Goal: Information Seeking & Learning: Learn about a topic

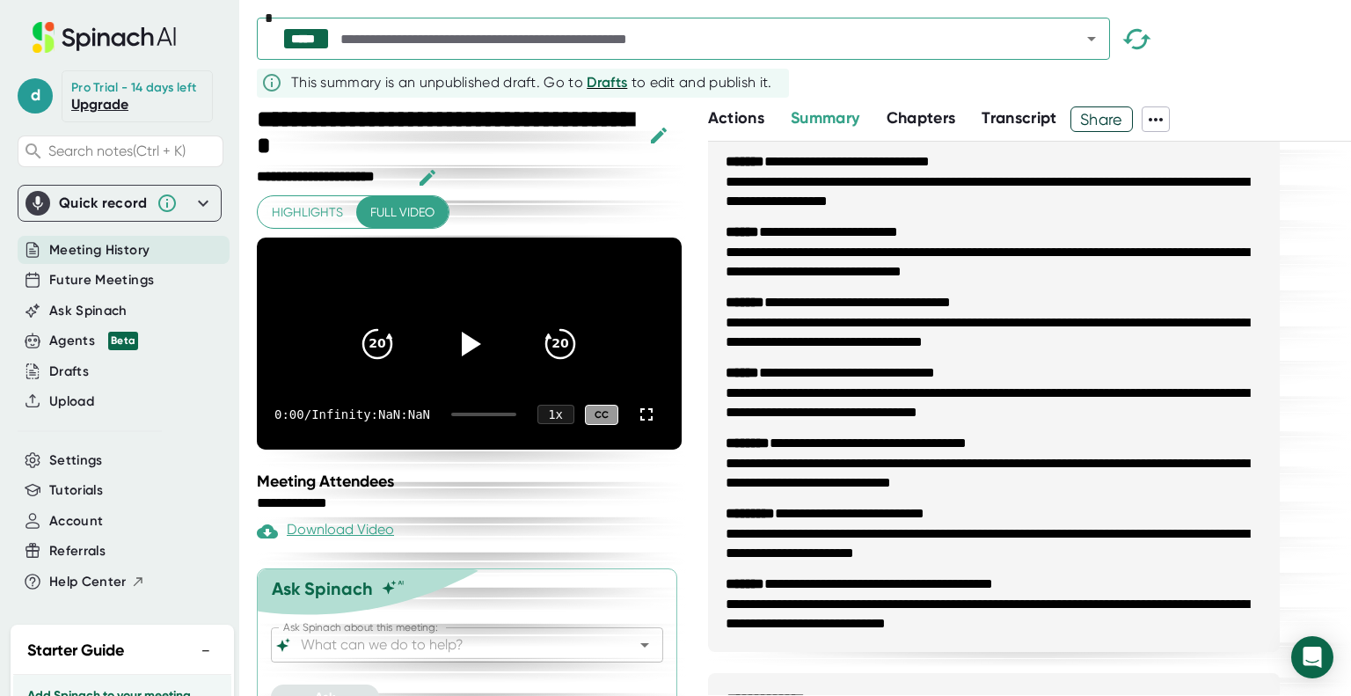
scroll to position [2986, 0]
click at [1022, 110] on span "Transcript" at bounding box center [1019, 117] width 76 height 19
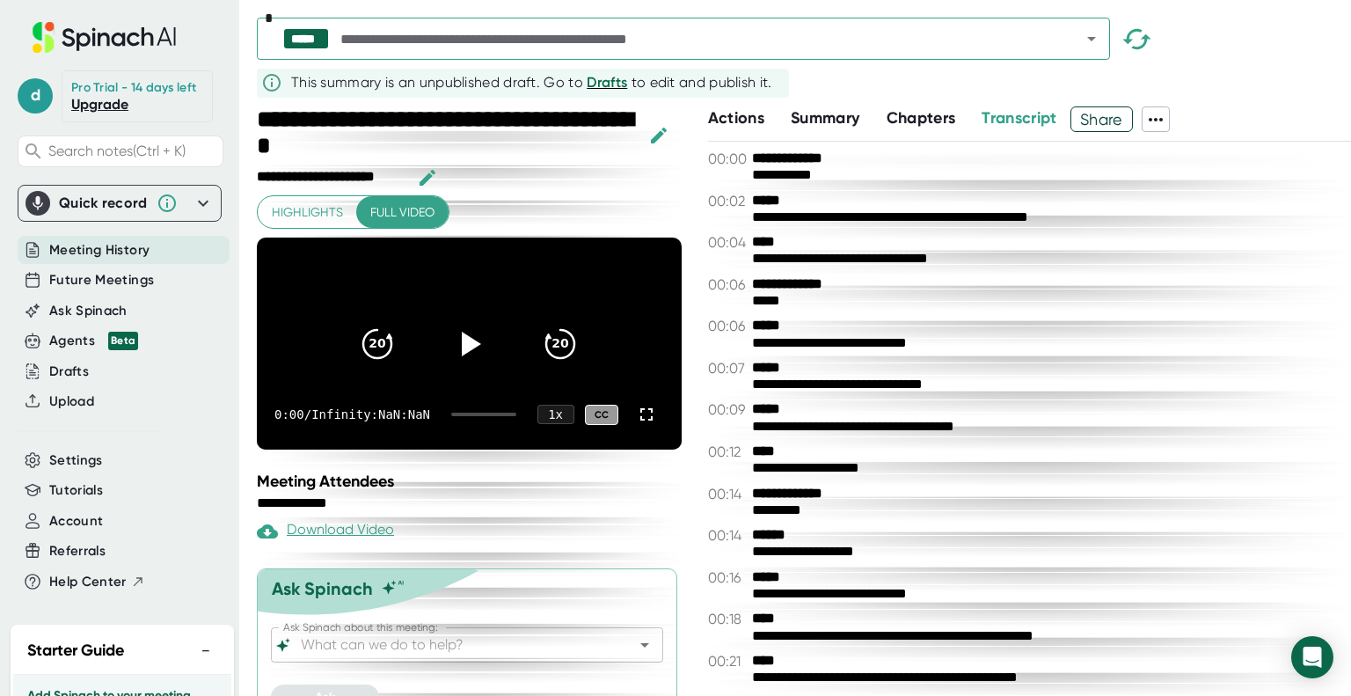
click at [912, 125] on span "Chapters" at bounding box center [920, 117] width 69 height 19
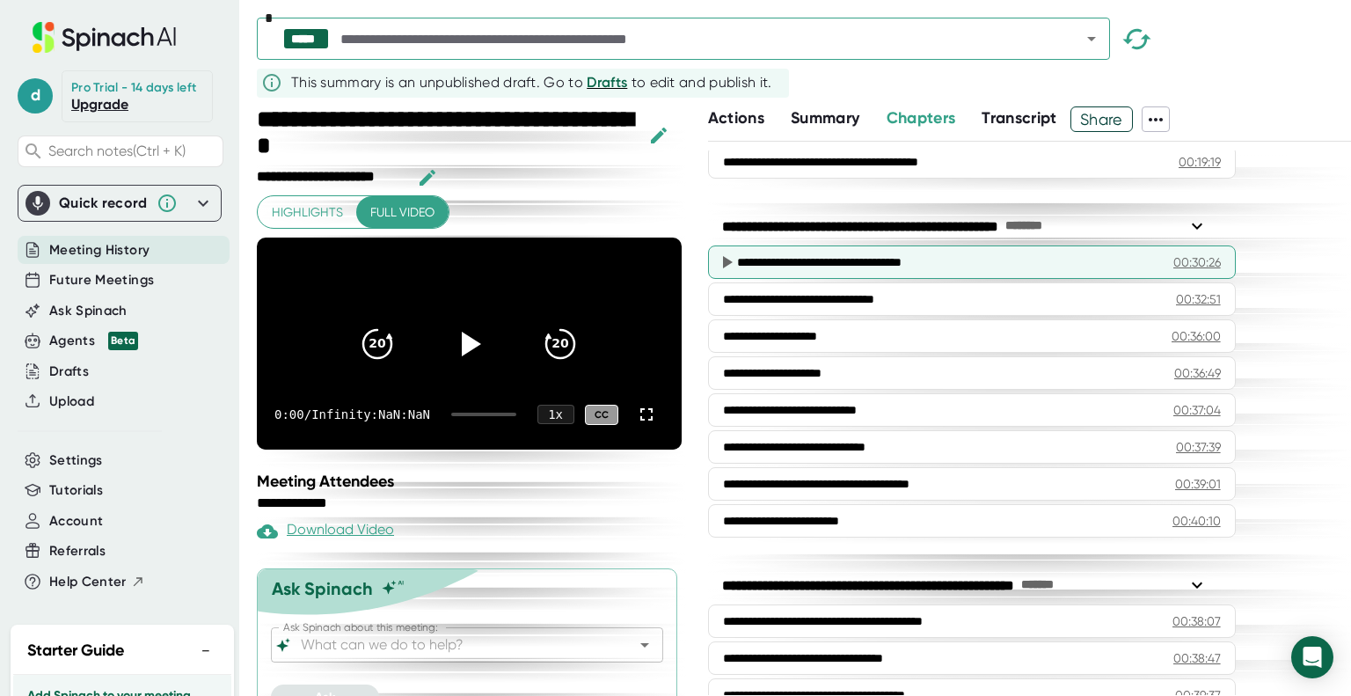
scroll to position [837, 0]
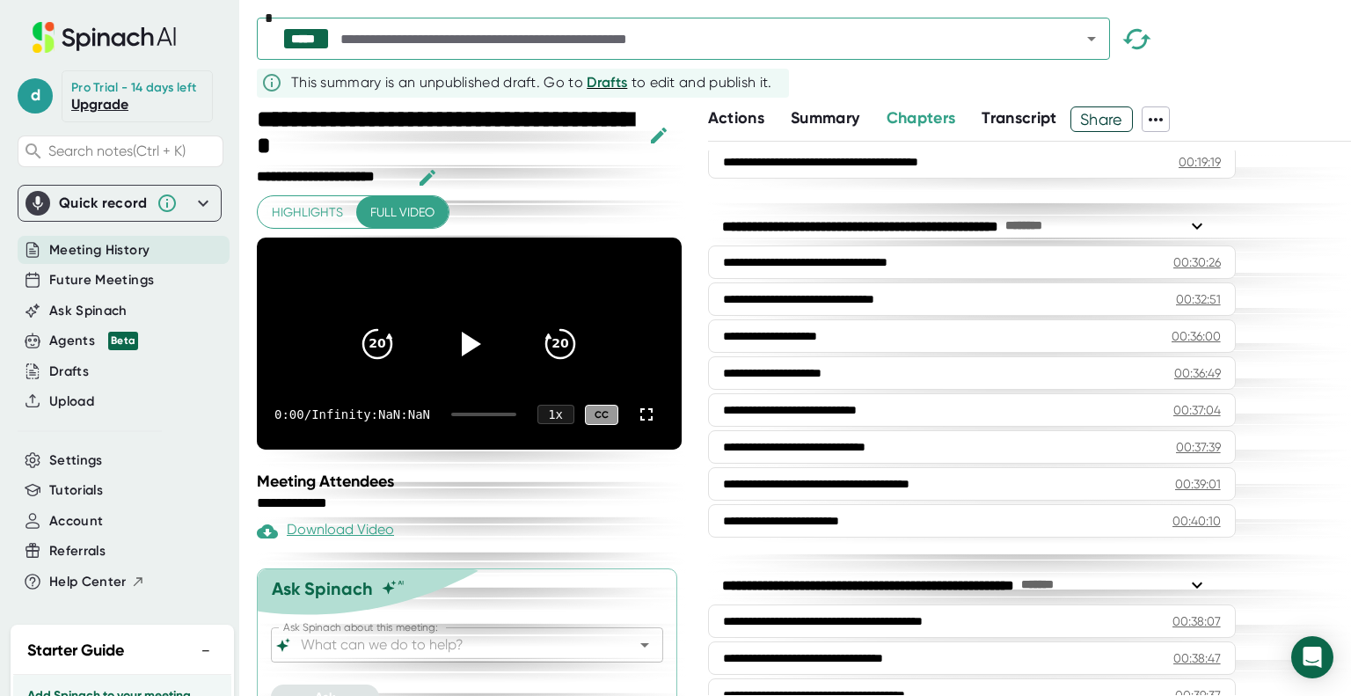
click at [725, 126] on span "Actions" at bounding box center [736, 117] width 56 height 19
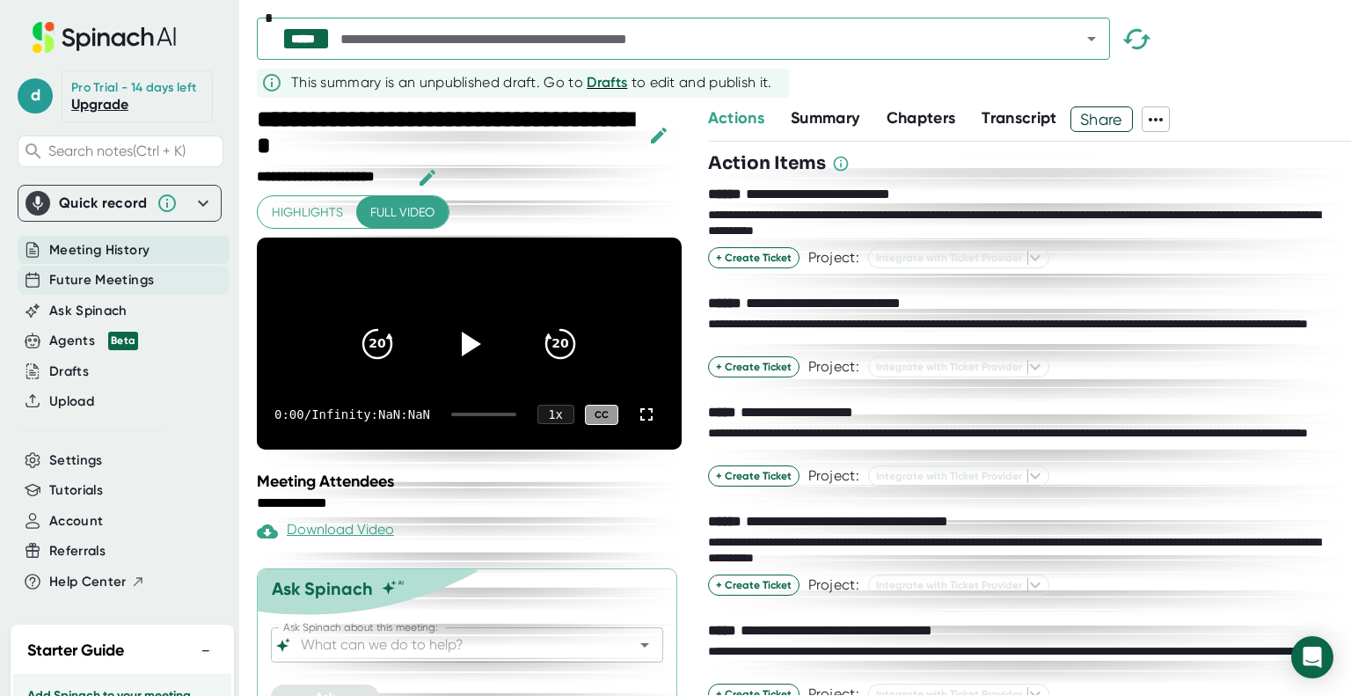
click at [159, 268] on div "Future Meetings" at bounding box center [124, 280] width 212 height 29
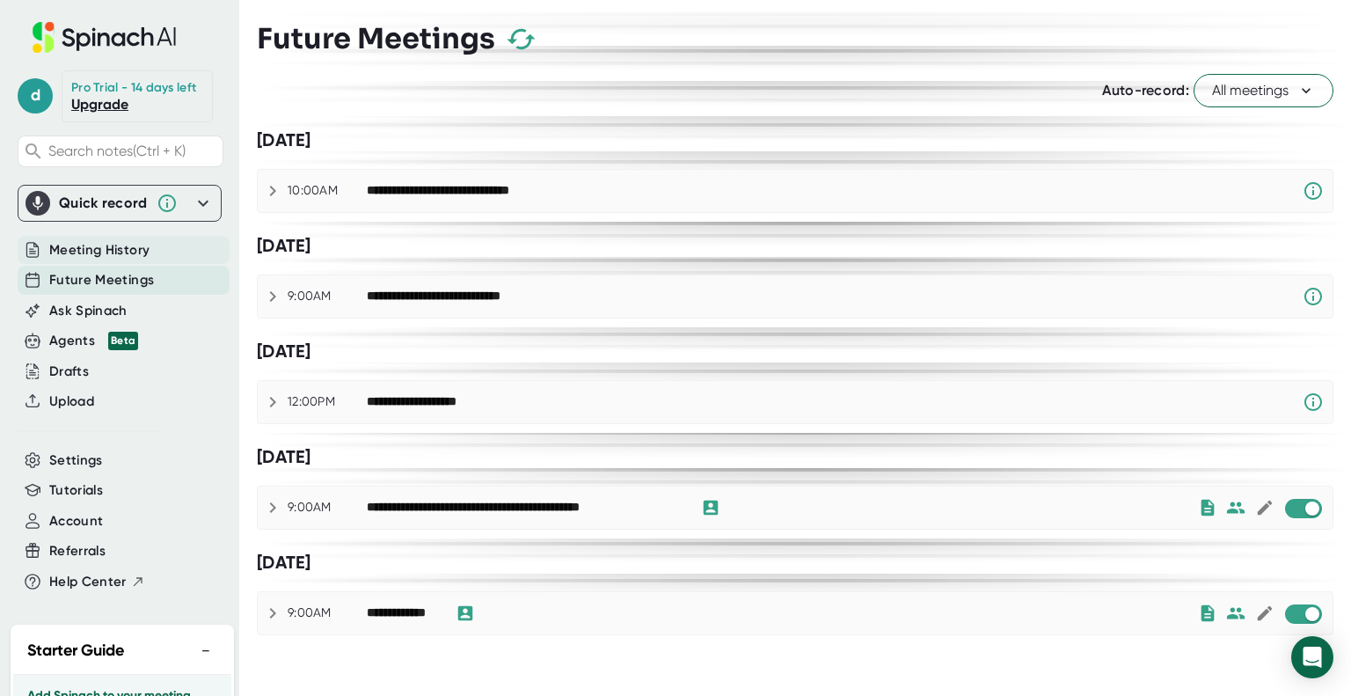
click at [161, 247] on div "Meeting History" at bounding box center [124, 250] width 212 height 29
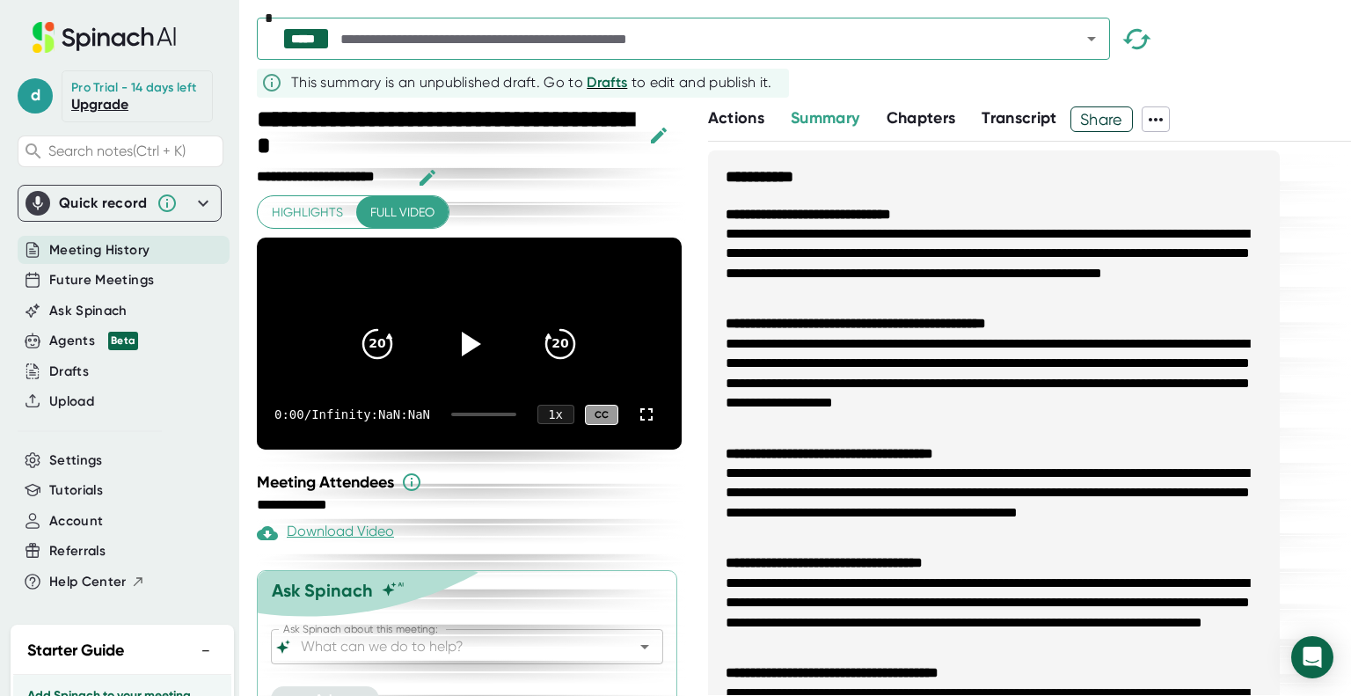
click at [193, 203] on icon at bounding box center [203, 203] width 21 height 21
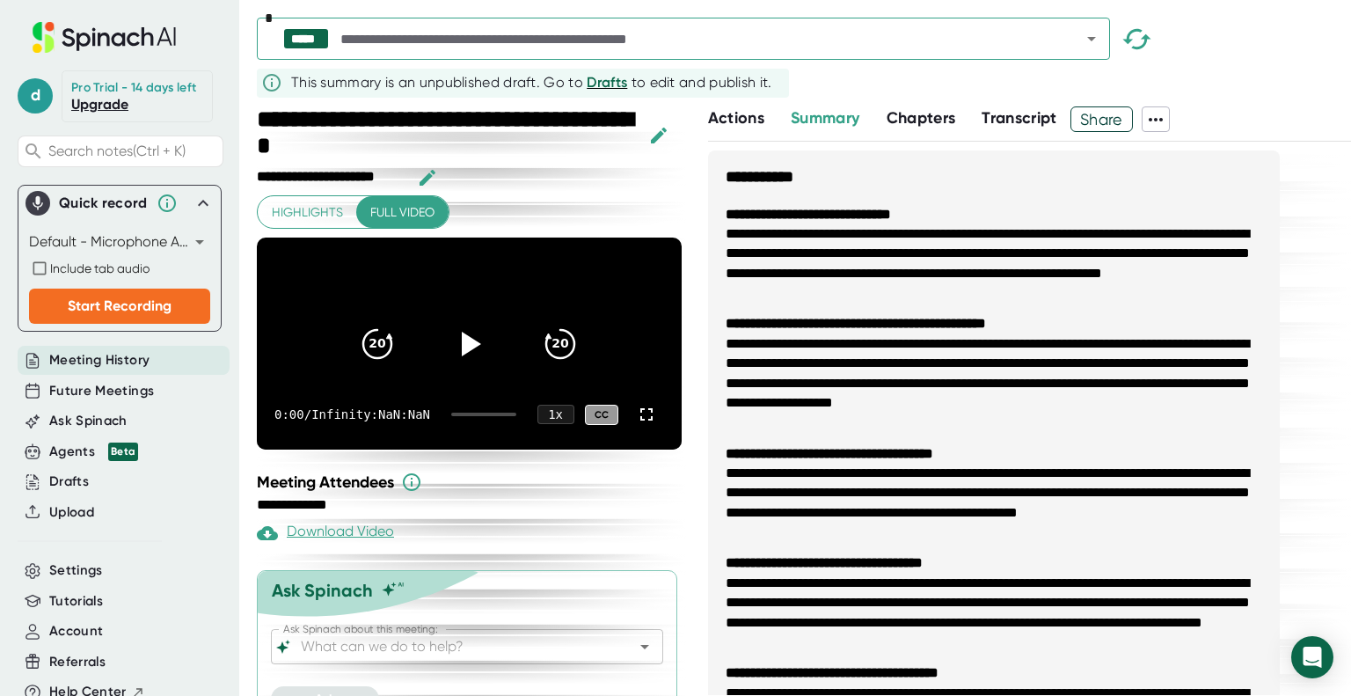
click at [198, 203] on icon at bounding box center [203, 203] width 11 height 6
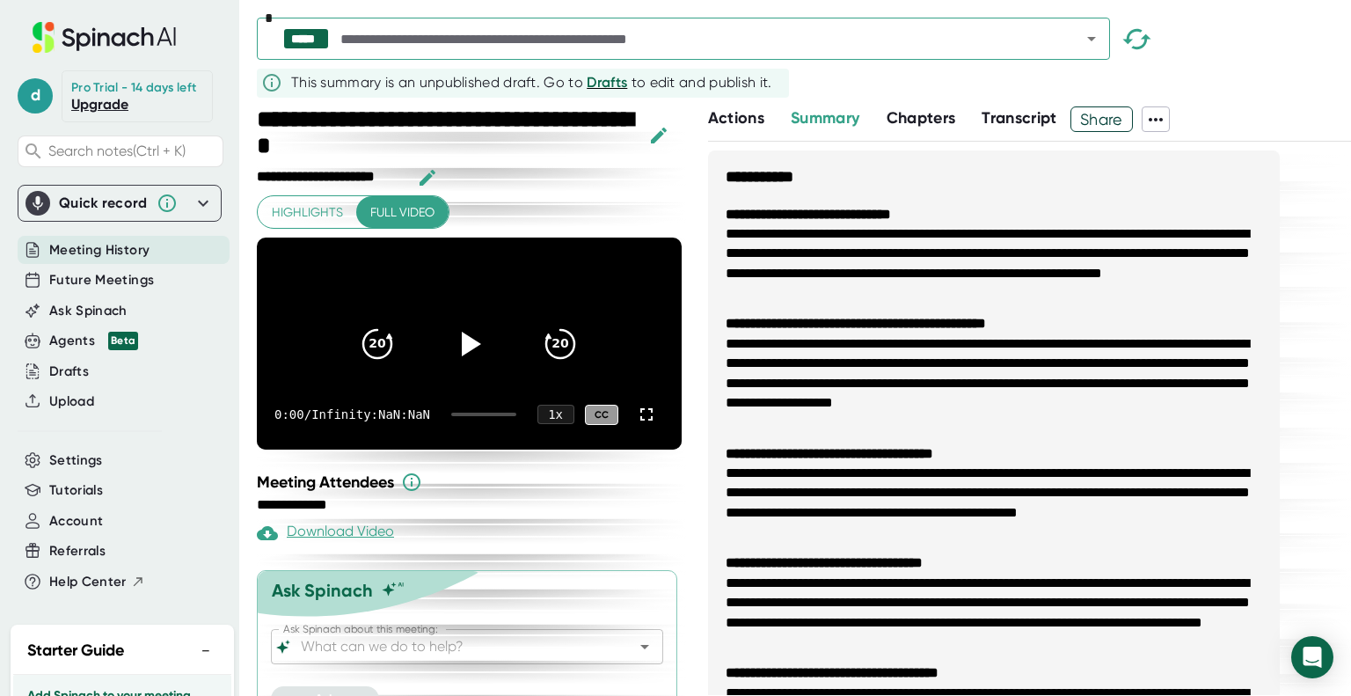
scroll to position [27, 0]
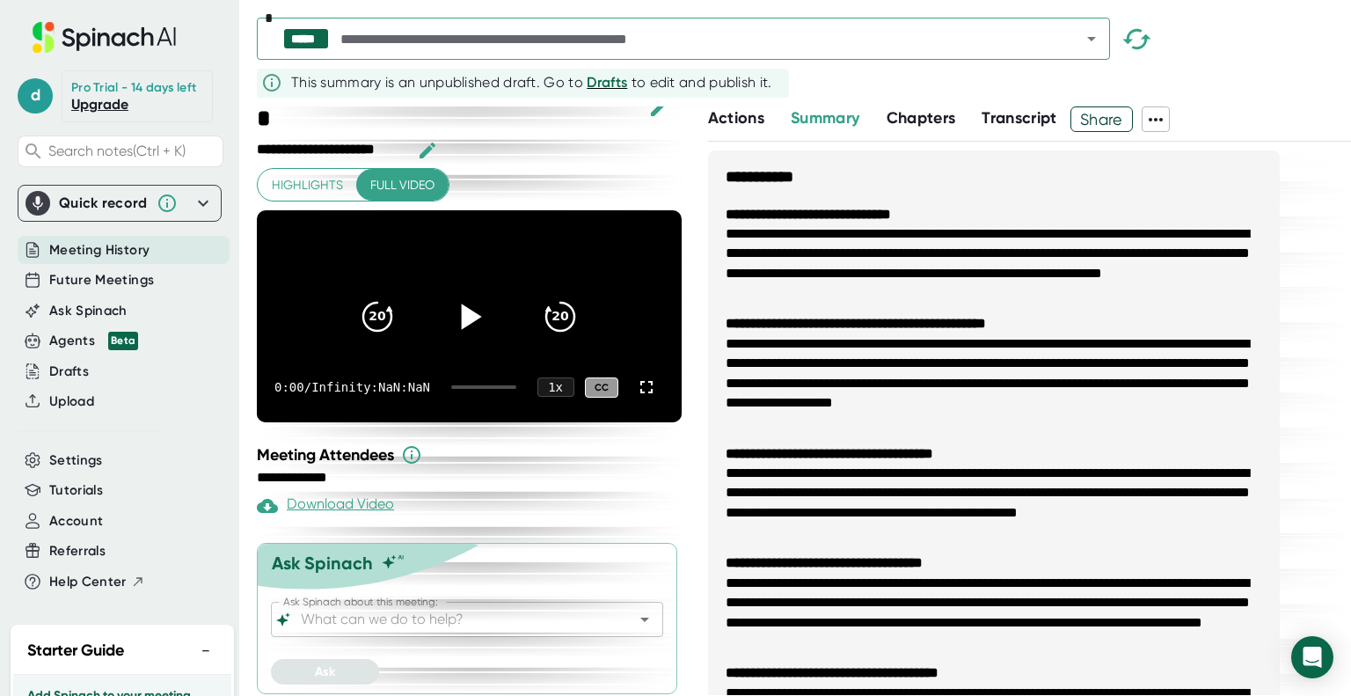
click at [462, 308] on icon at bounding box center [472, 316] width 20 height 26
click at [461, 308] on icon at bounding box center [469, 317] width 44 height 44
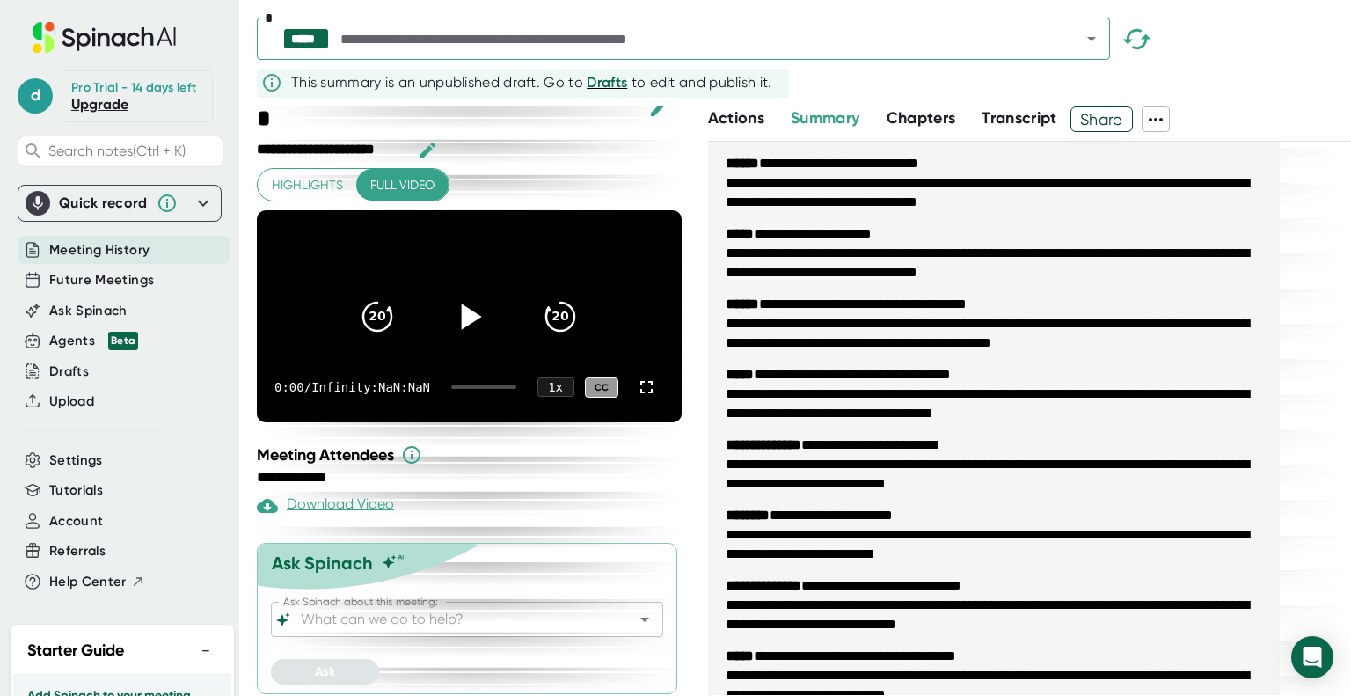
scroll to position [928, 0]
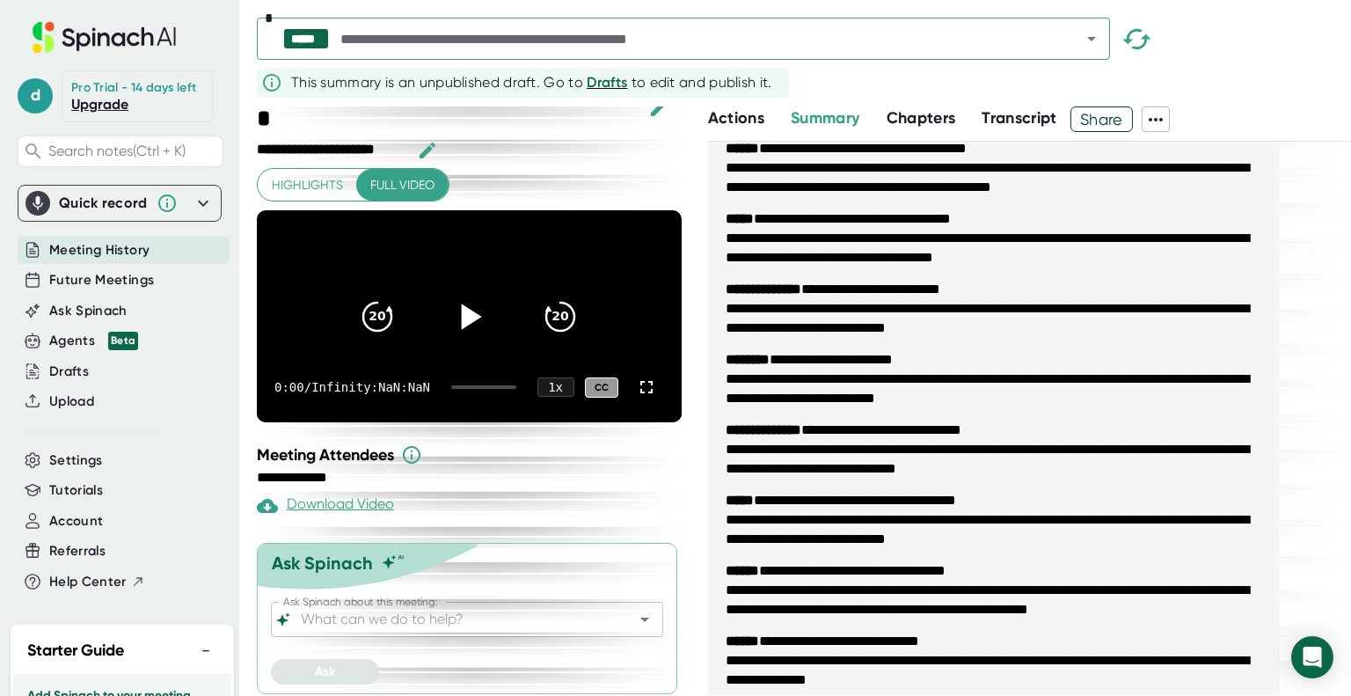
click at [762, 356] on b "********" at bounding box center [747, 359] width 44 height 13
click at [1154, 119] on icon at bounding box center [1155, 120] width 14 height 4
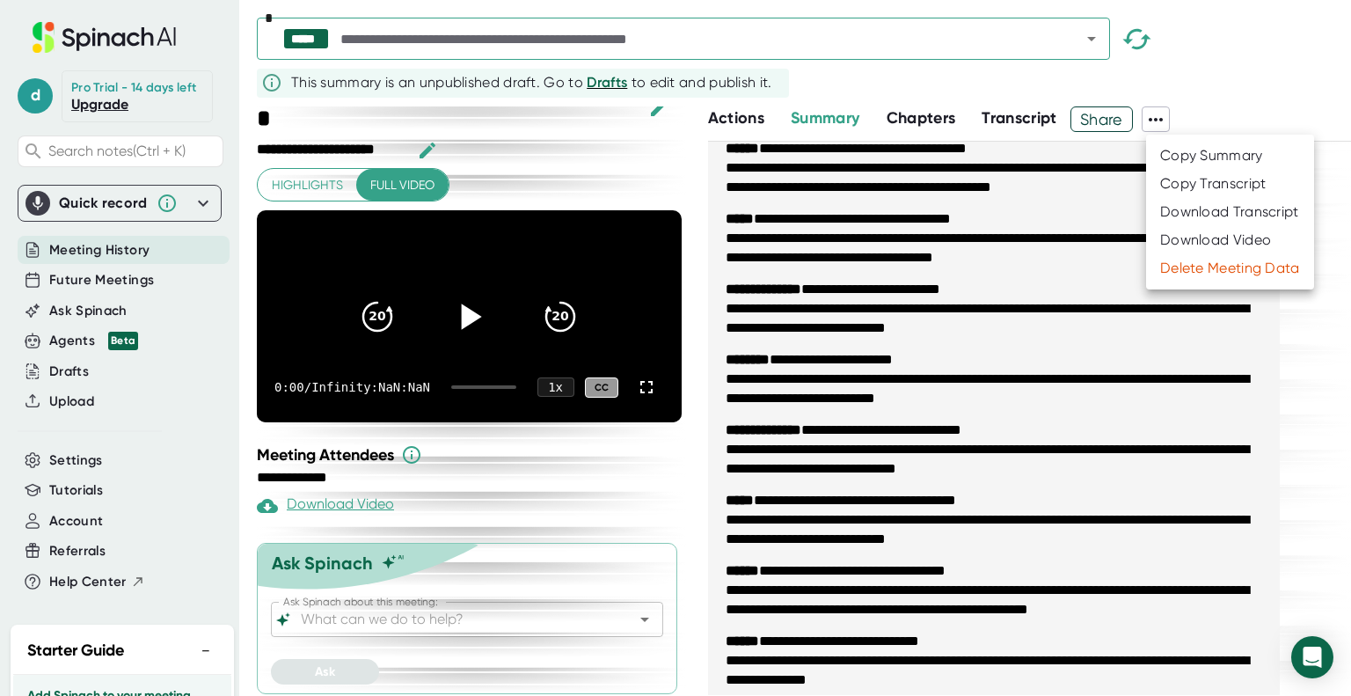
click at [1154, 119] on div at bounding box center [675, 348] width 1351 height 696
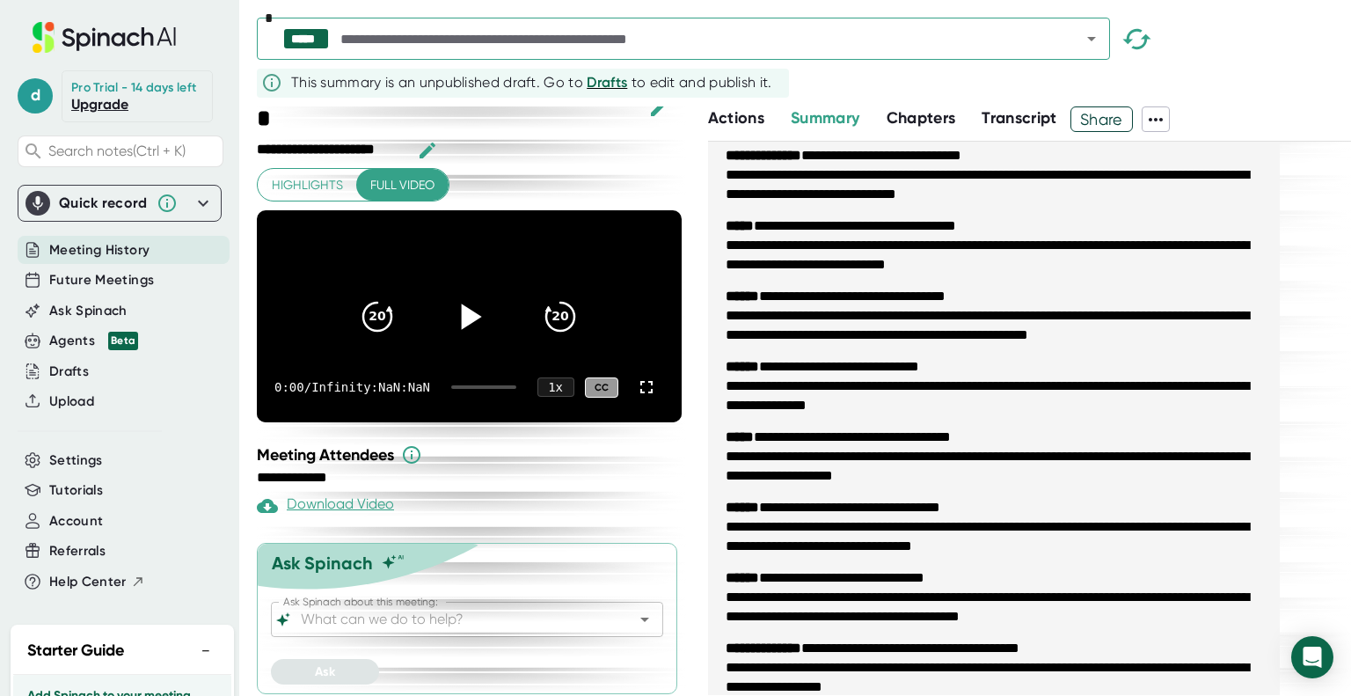
scroll to position [1201, 0]
